Goal: Check status: Check status

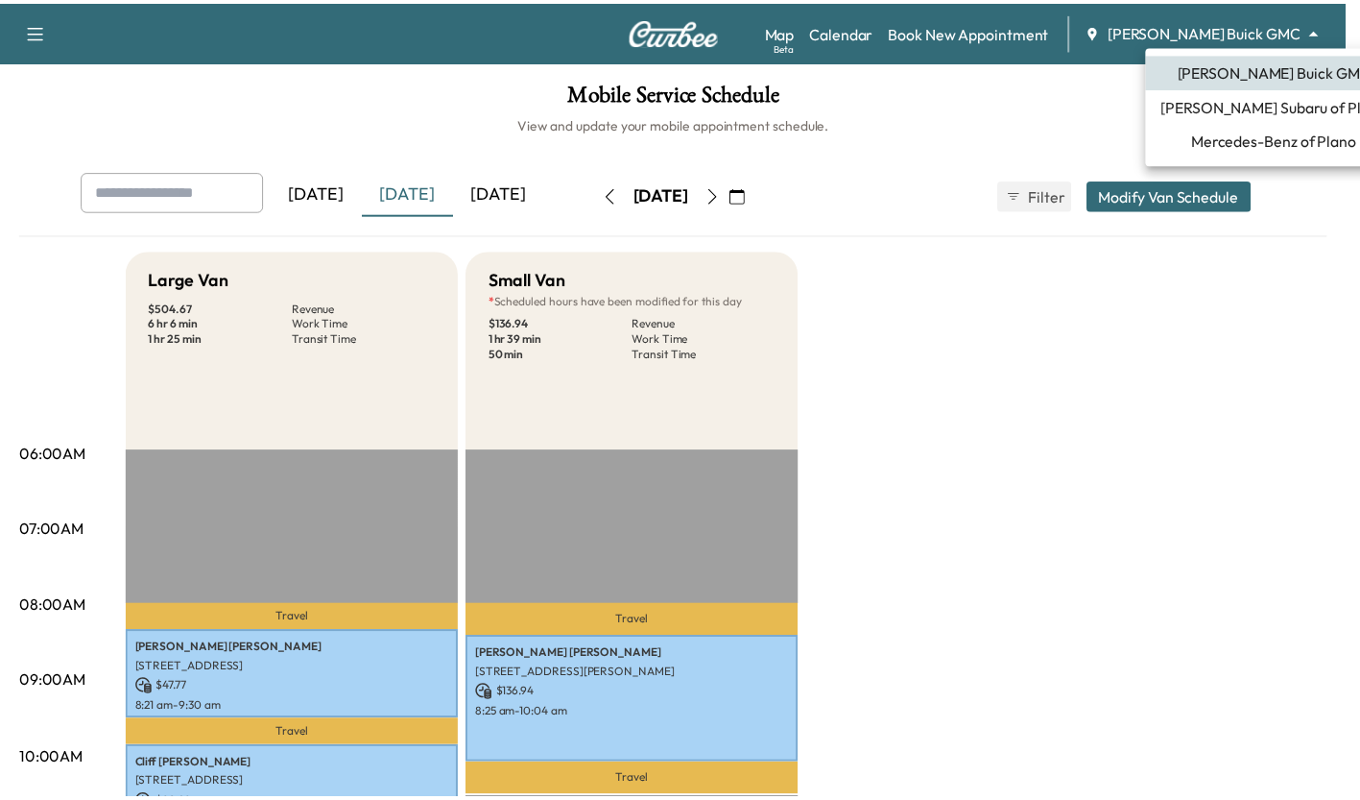
scroll to position [439, 0]
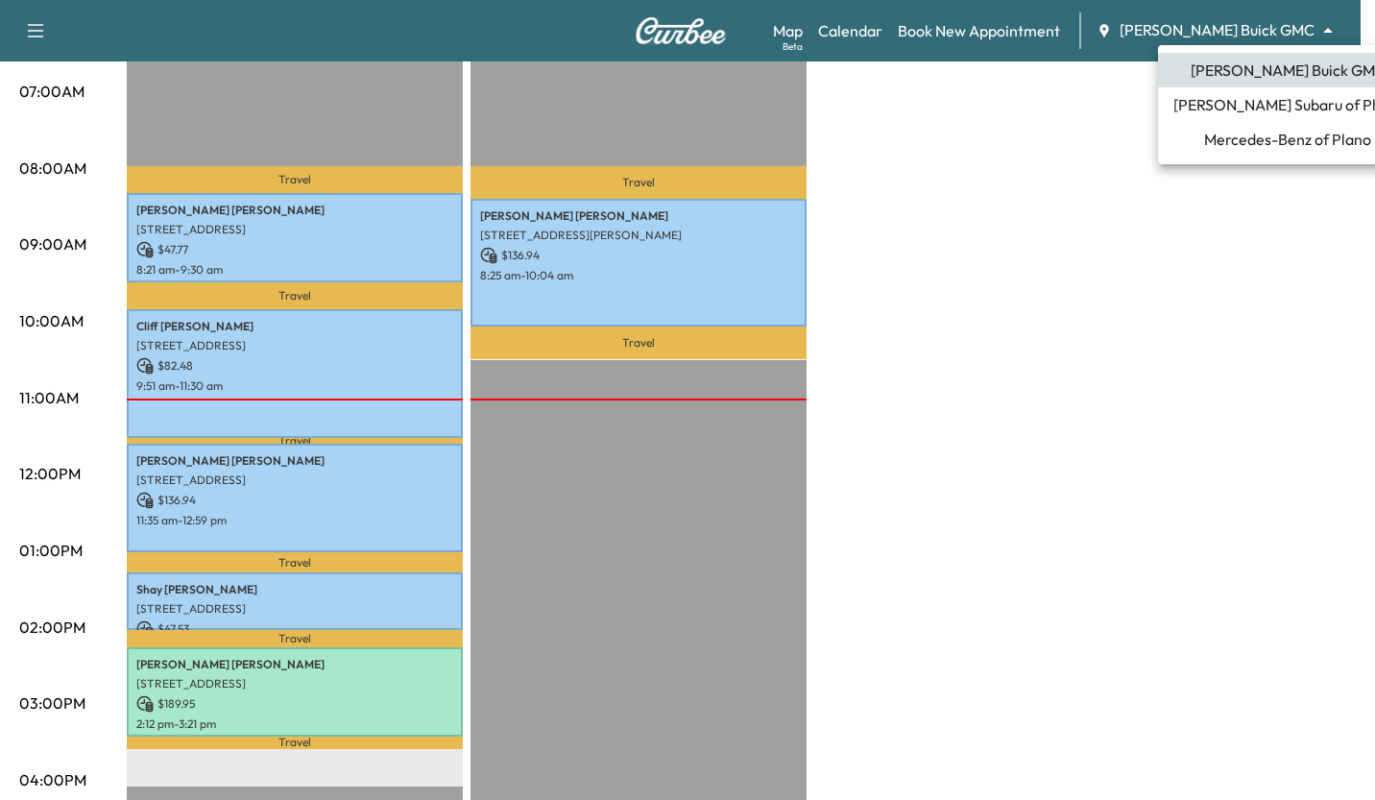
click at [1274, 113] on span "[PERSON_NAME] Subaru of Plano" at bounding box center [1287, 104] width 228 height 23
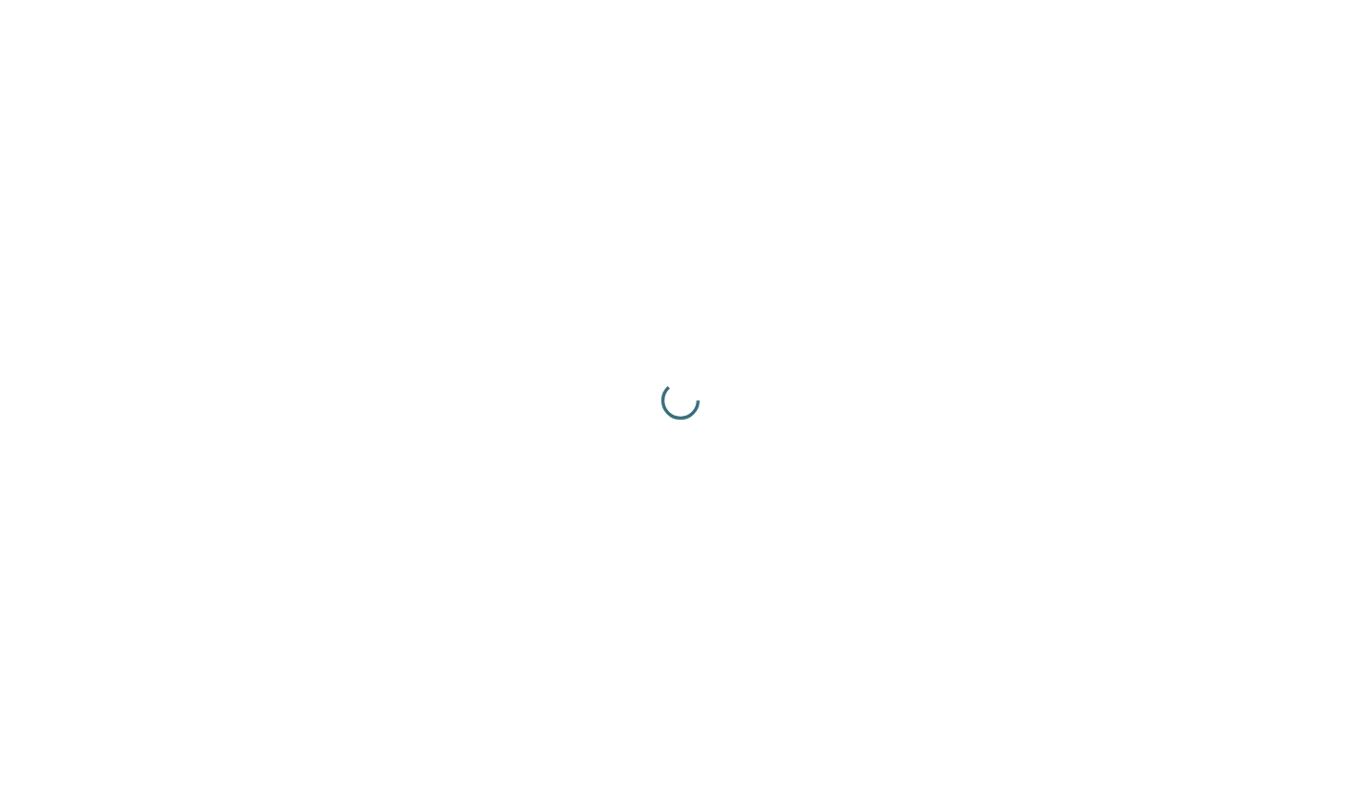
scroll to position [0, 0]
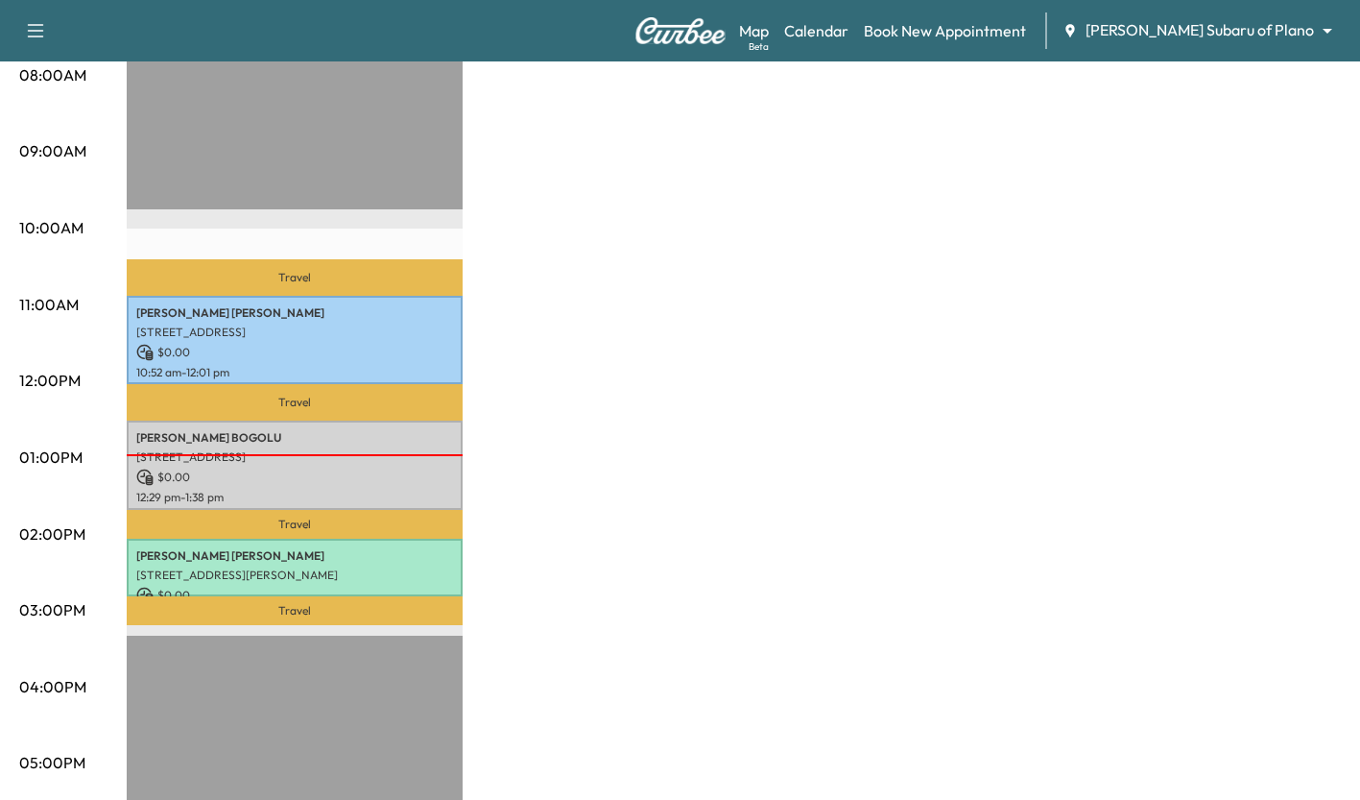
scroll to position [573, 0]
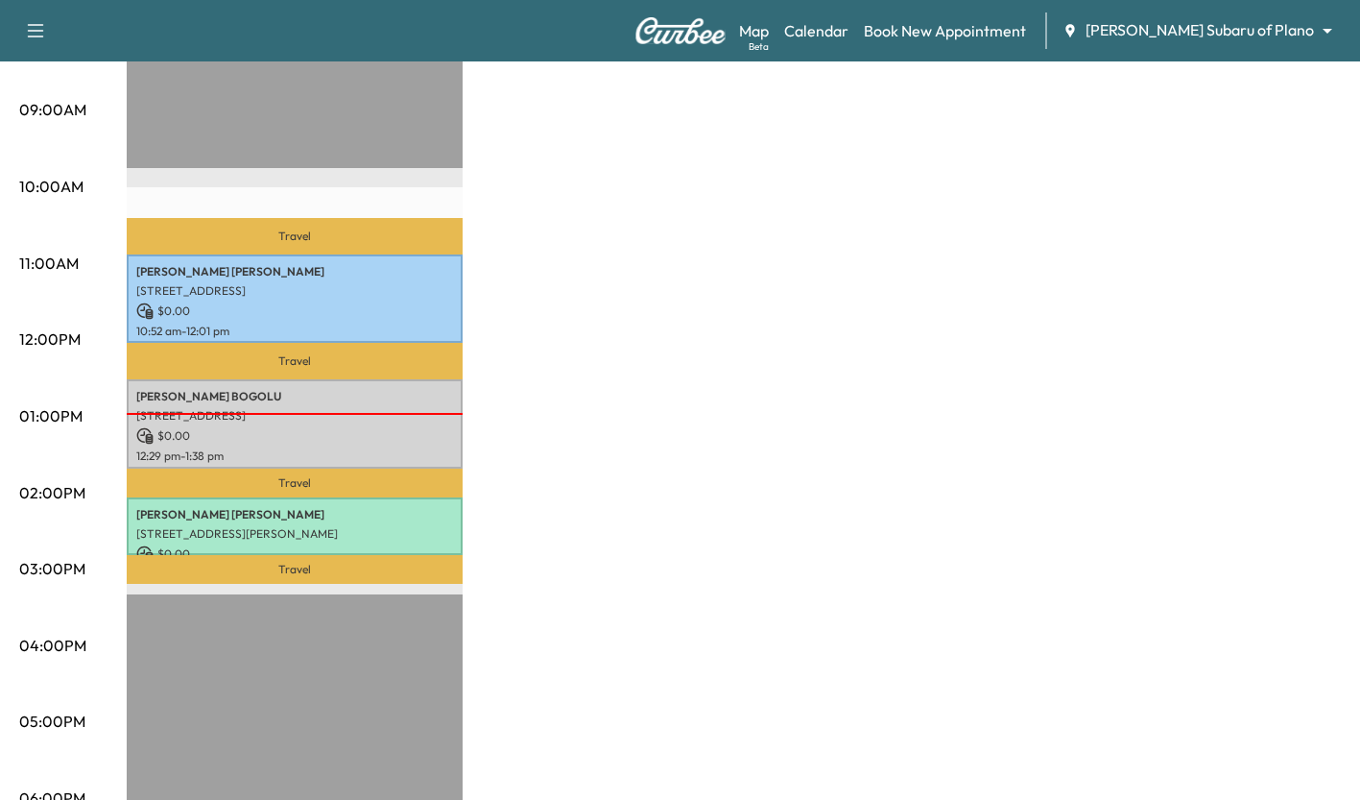
click at [404, 516] on div "[PERSON_NAME] [STREET_ADDRESS][PERSON_NAME] $ 0.00 2:00 pm - 2:45 pm" at bounding box center [295, 526] width 336 height 59
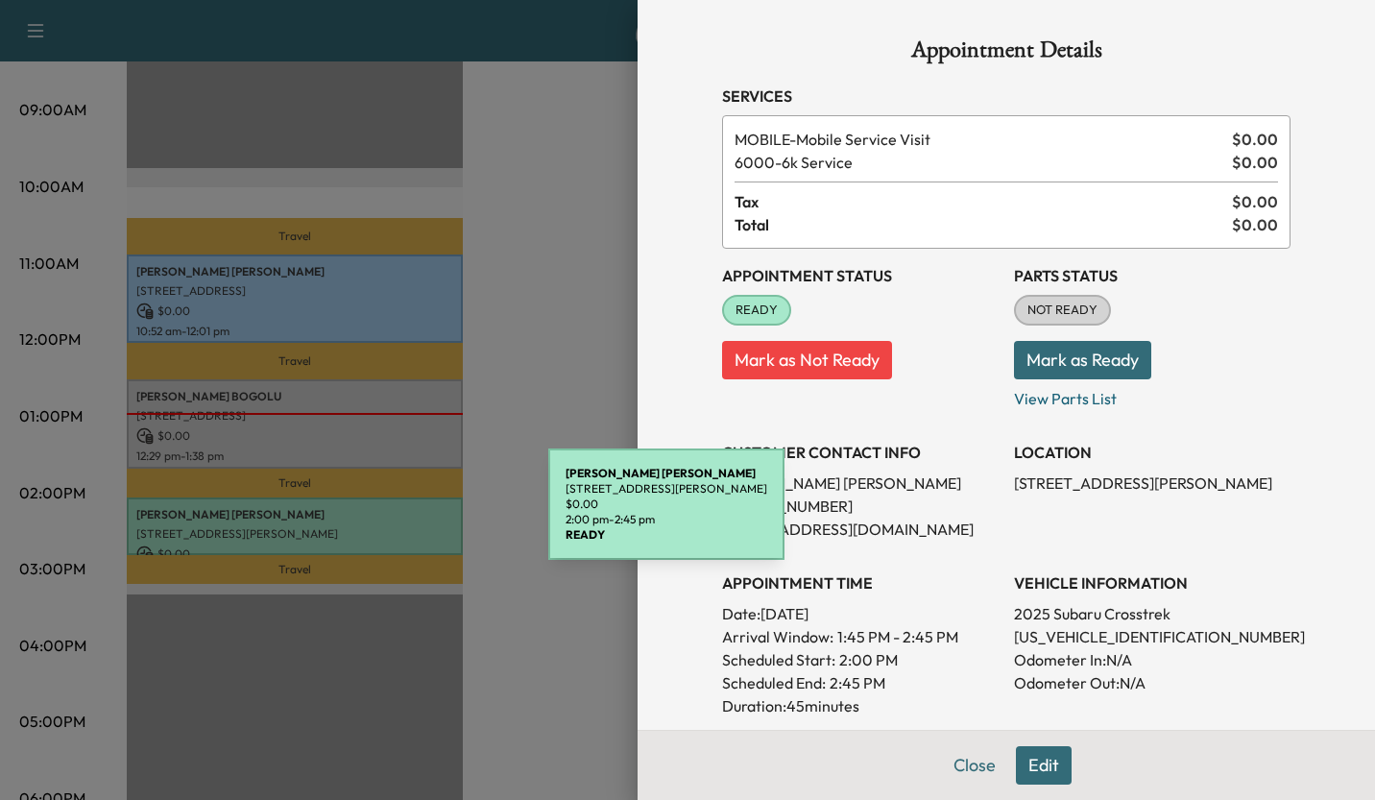
click at [523, 325] on div at bounding box center [687, 400] width 1375 height 800
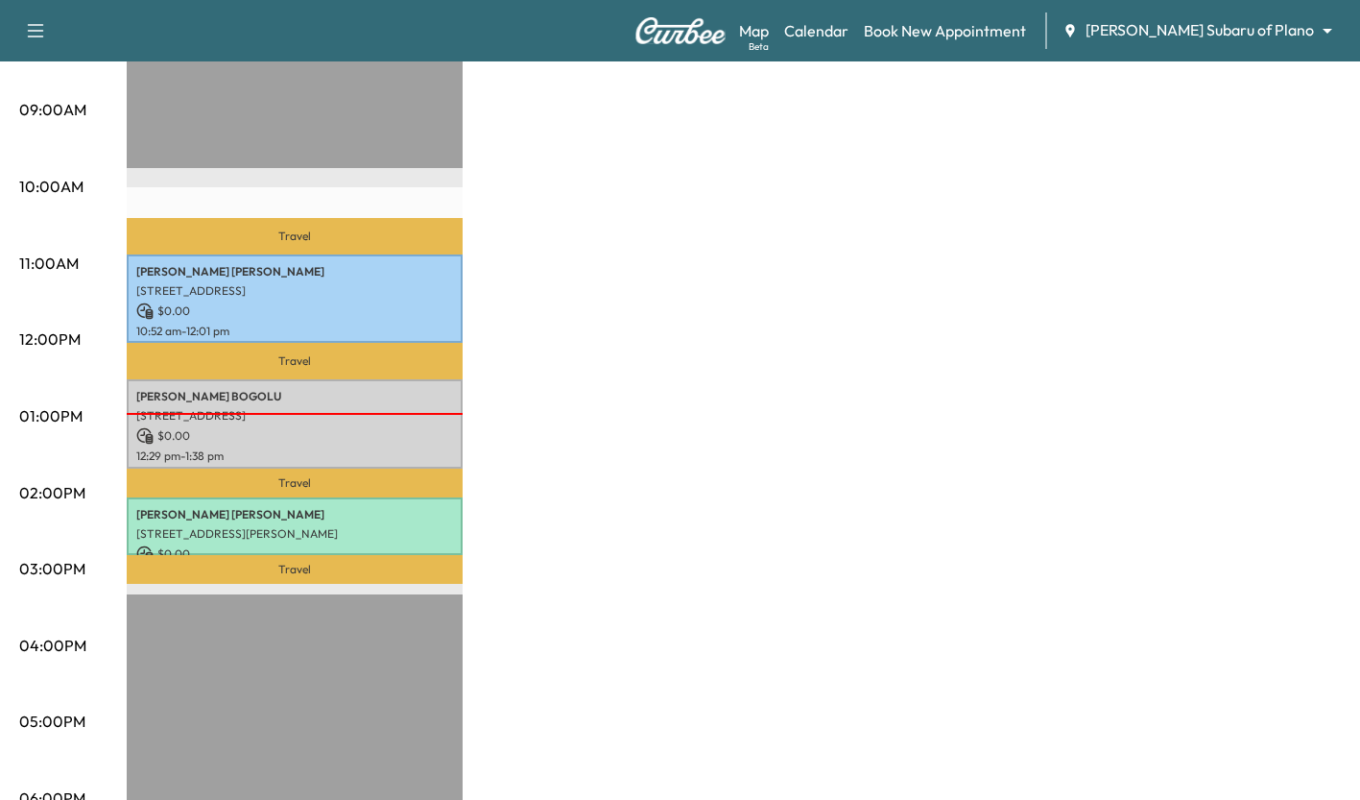
click at [405, 507] on p "[PERSON_NAME]" at bounding box center [294, 514] width 317 height 15
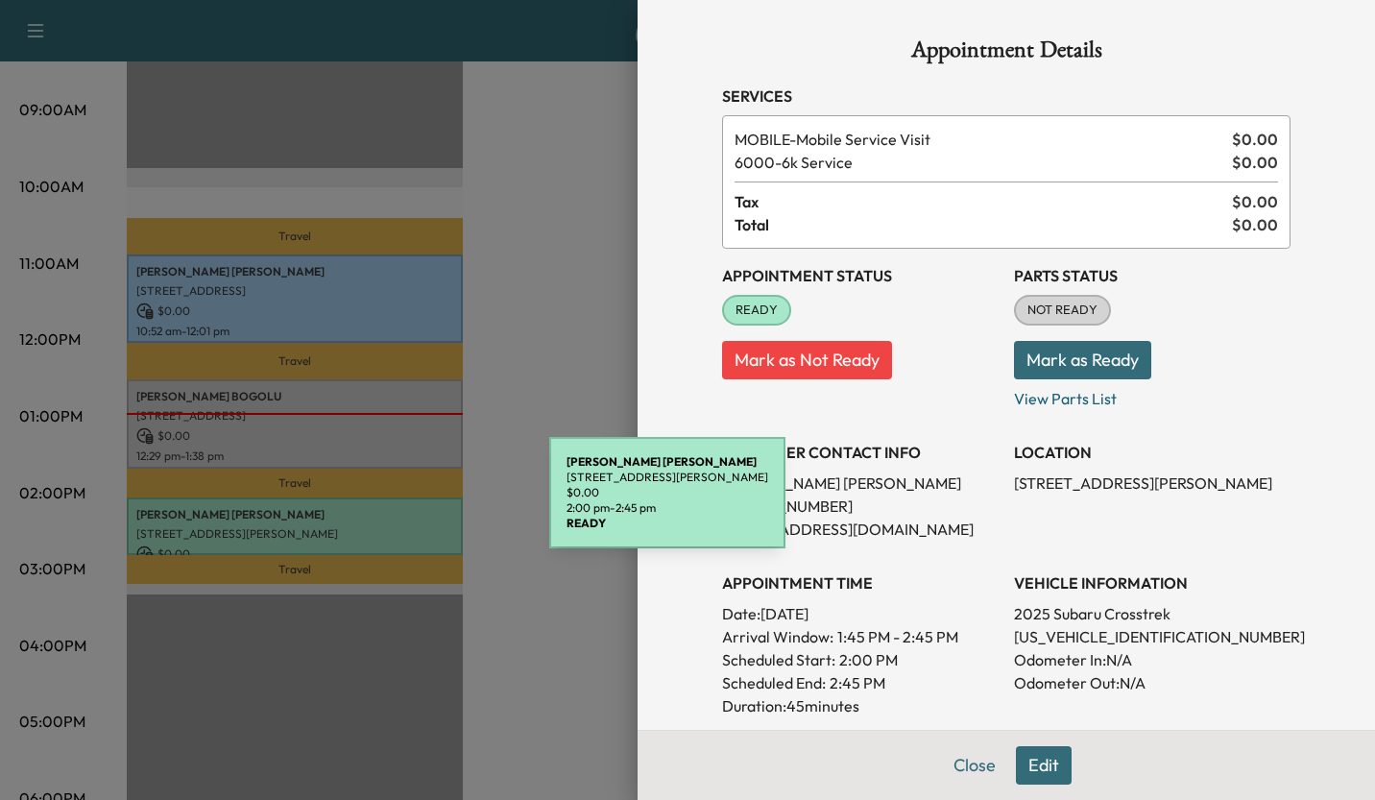
click at [541, 346] on div at bounding box center [687, 400] width 1375 height 800
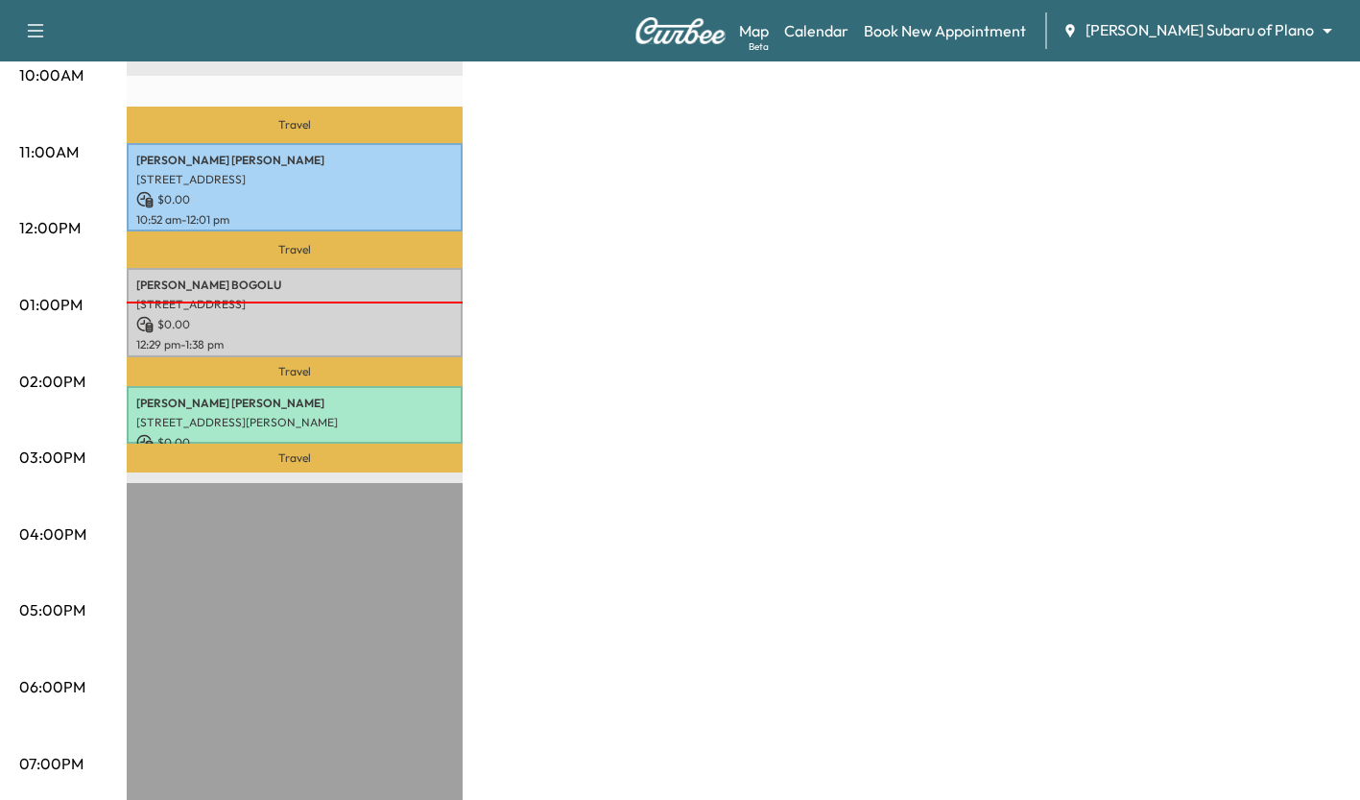
scroll to position [690, 0]
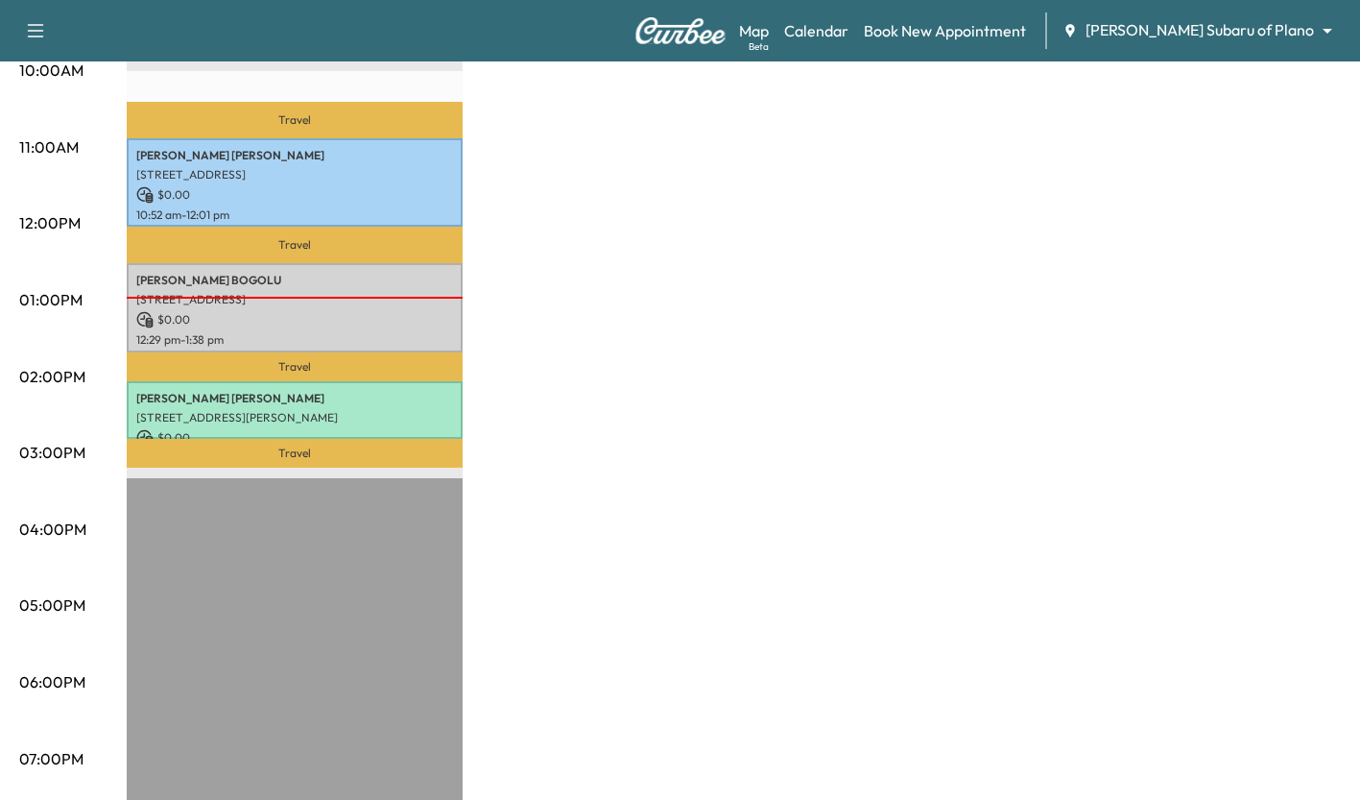
click at [494, 459] on div "Subaru on the Go * Scheduled hours have been modified for this day $ 0.00 Reven…" at bounding box center [734, 281] width 1214 height 1440
click at [420, 409] on p "[STREET_ADDRESS][PERSON_NAME]" at bounding box center [294, 416] width 317 height 15
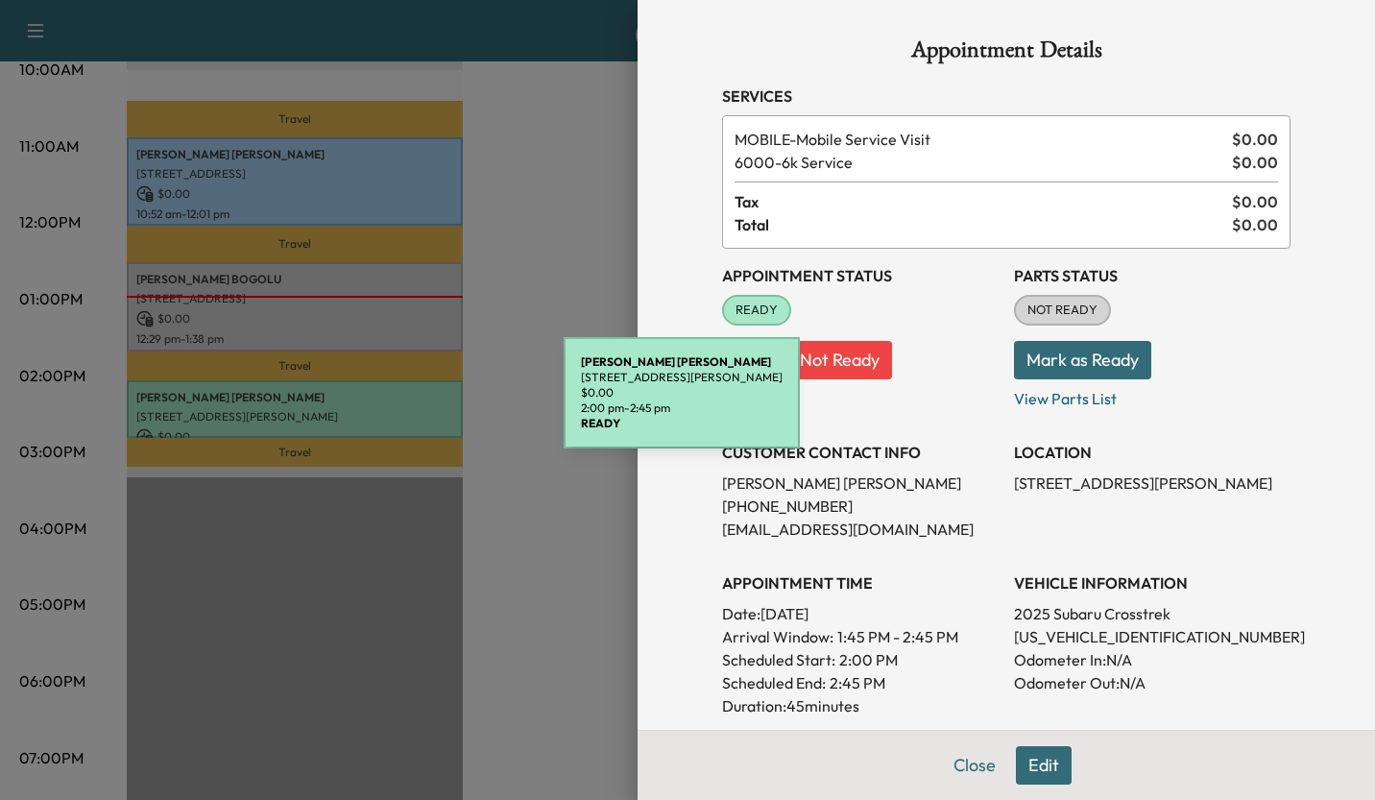
click at [938, 491] on p "[PERSON_NAME]" at bounding box center [860, 482] width 277 height 23
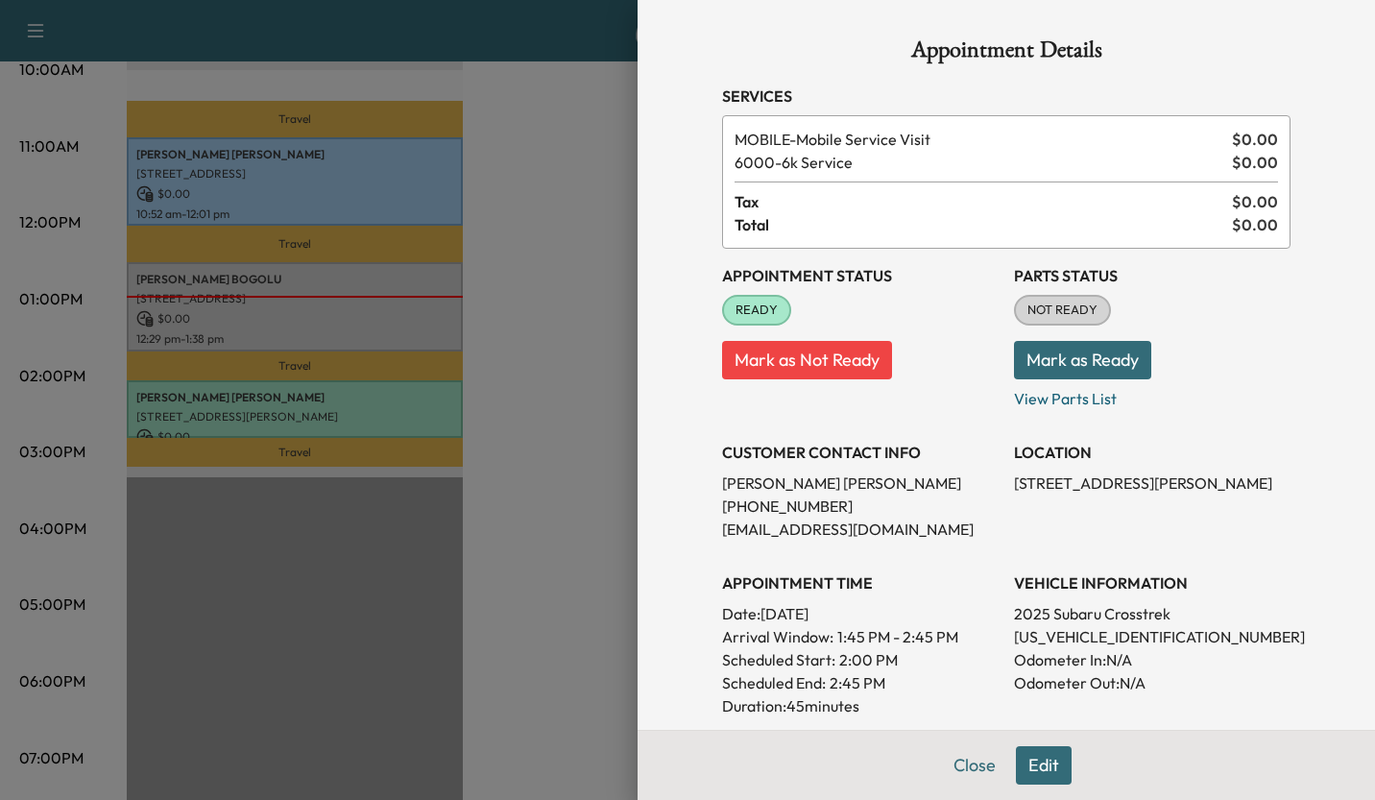
click at [565, 244] on div at bounding box center [687, 400] width 1375 height 800
